Goal: Check status: Check status

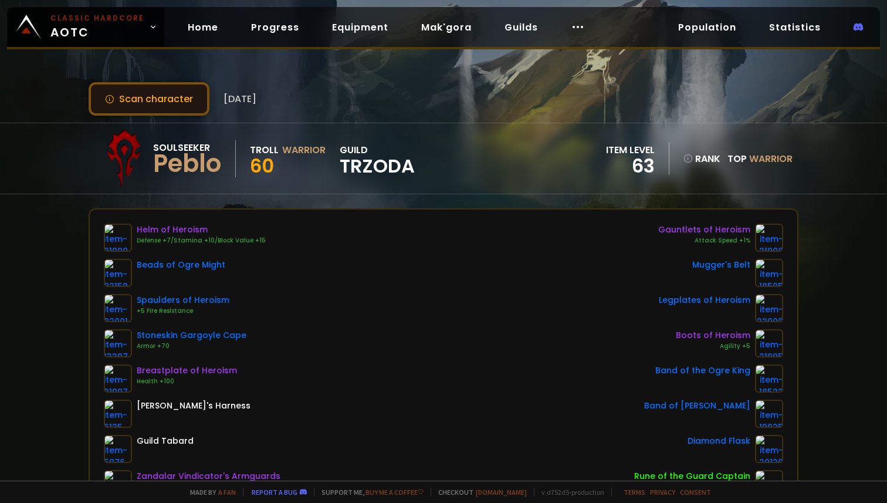
click at [187, 107] on button "Scan character" at bounding box center [149, 98] width 121 height 33
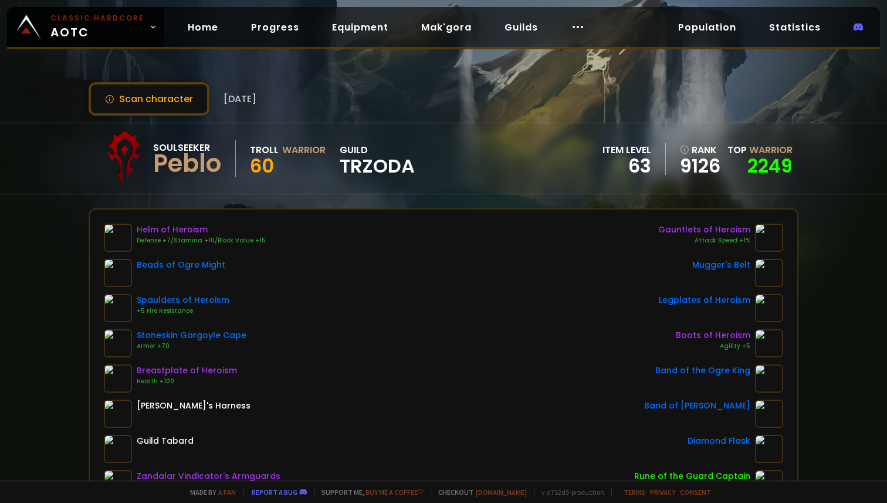
click at [176, 97] on button "Scan character" at bounding box center [149, 98] width 121 height 33
